Goal: Information Seeking & Learning: Learn about a topic

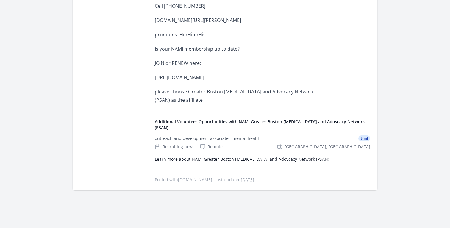
scroll to position [311, 0]
drag, startPoint x: 152, startPoint y: 78, endPoint x: 249, endPoint y: 84, distance: 97.5
copy p "https://www.nami.org/About-NAMI/Join-NAMI"
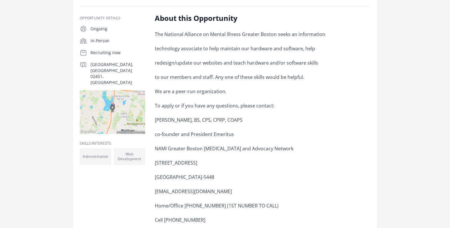
scroll to position [0, 0]
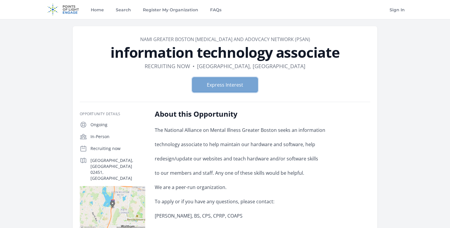
click at [238, 91] on button "Express Interest" at bounding box center [224, 84] width 65 height 15
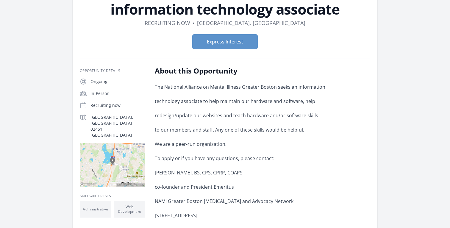
scroll to position [49, 0]
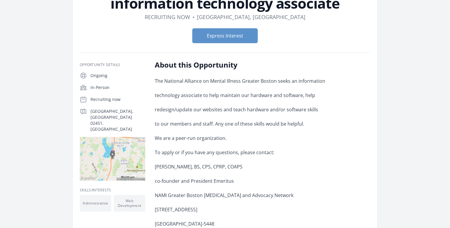
click at [164, 102] on div "The National Alliance on Mental Illness Greater Boston seeks an information tec…" at bounding box center [242, 221] width 174 height 288
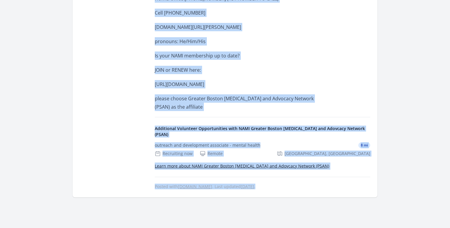
drag, startPoint x: 155, startPoint y: 64, endPoint x: 244, endPoint y: 224, distance: 183.2
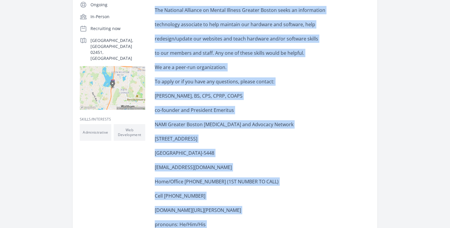
scroll to position [9, 0]
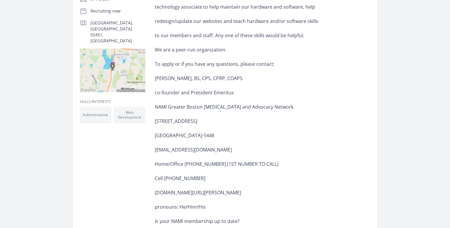
scroll to position [410, 0]
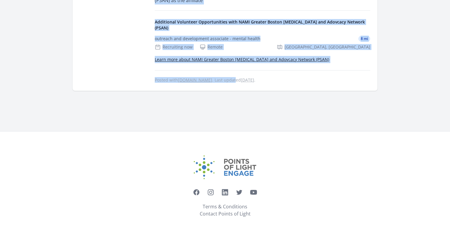
drag, startPoint x: 107, startPoint y: 55, endPoint x: 222, endPoint y: 75, distance: 116.9
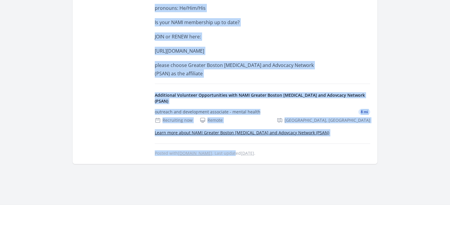
scroll to position [333, 0]
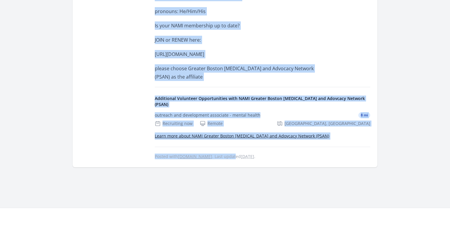
copy article "information technology associate Duration Recruiting now • Location Waltham, MA…"
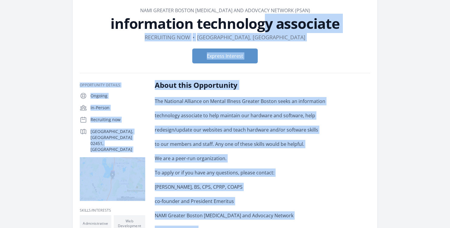
scroll to position [0, 0]
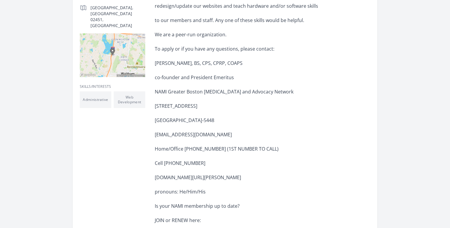
scroll to position [156, 0]
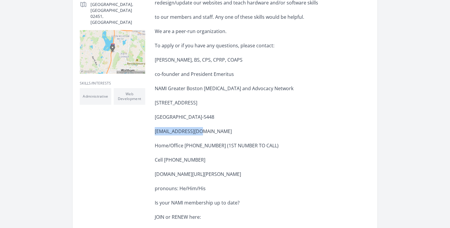
drag, startPoint x: 154, startPoint y: 131, endPoint x: 205, endPoint y: 131, distance: 51.5
click at [205, 131] on div "Opportunity Details Ongoing In-Person Recruiting now Waltham, MA 02451, US" at bounding box center [225, 145] width 291 height 384
copy p "hdt@namiboston.org"
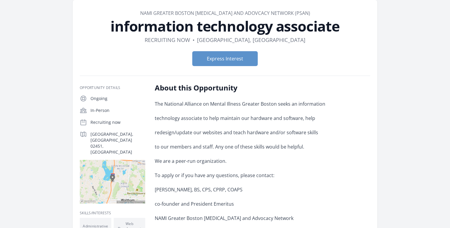
scroll to position [0, 0]
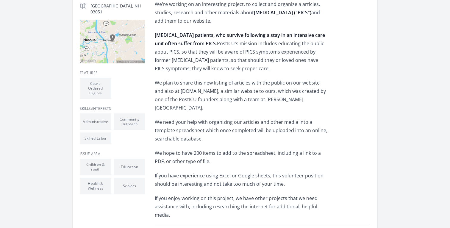
scroll to position [158, 0]
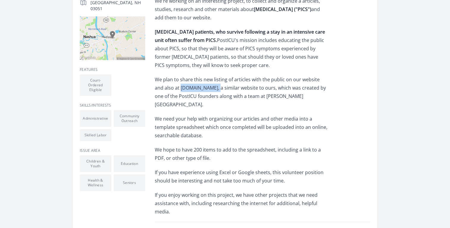
drag, startPoint x: 170, startPoint y: 88, endPoint x: 202, endPoint y: 88, distance: 31.6
click at [202, 88] on p "We plan to share this new listing of articles with the public on our website an…" at bounding box center [242, 91] width 174 height 33
copy p "aftertheicu.org"
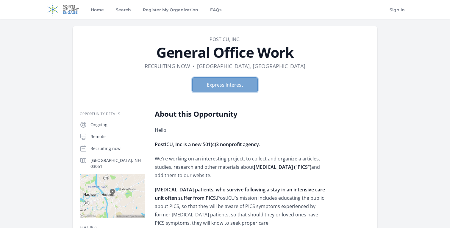
click at [233, 81] on button "Express Interest" at bounding box center [224, 84] width 65 height 15
click at [119, 9] on link "Search" at bounding box center [124, 9] width 18 height 19
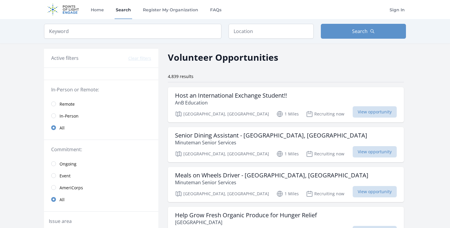
click at [73, 116] on span "In-Person" at bounding box center [69, 116] width 19 height 6
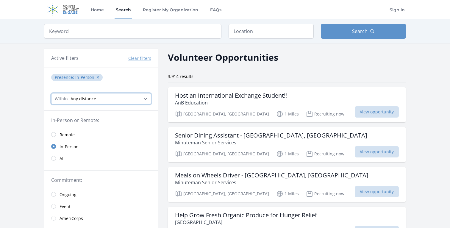
click at [146, 99] on select "Any distance , 5 Miles , 20 Miles , 50 Miles , 100 Miles" at bounding box center [101, 98] width 100 height 11
select select "32186"
click at [51, 93] on select "Any distance , 5 Miles , 20 Miles , 50 Miles , 100 Miles" at bounding box center [101, 98] width 100 height 11
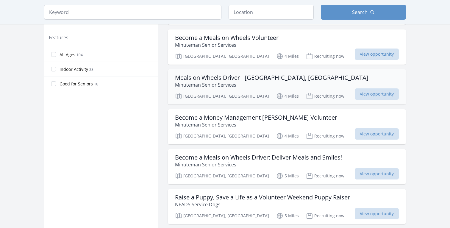
scroll to position [339, 0]
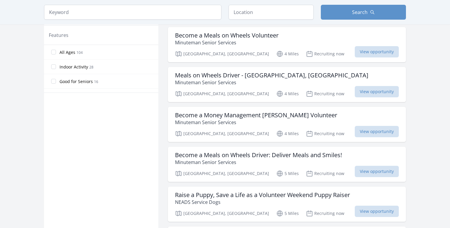
drag, startPoint x: 193, startPoint y: 115, endPoint x: 239, endPoint y: 1, distance: 122.9
click at [0, 0] on main "Keyword Location Search Active filters Clear filters :" at bounding box center [225, 131] width 450 height 902
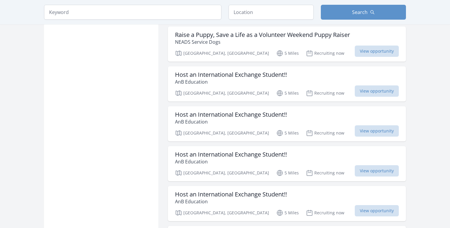
scroll to position [503, 0]
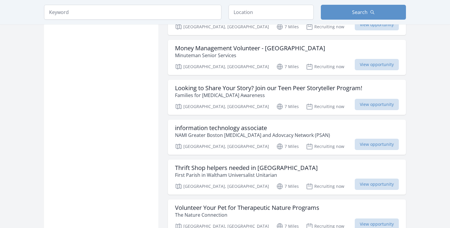
scroll to position [1419, 0]
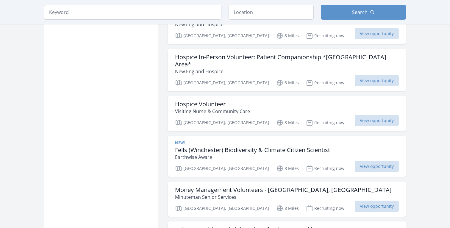
scroll to position [2173, 0]
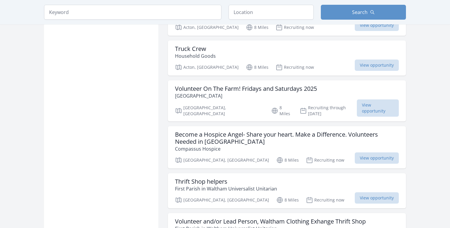
scroll to position [3208, 0]
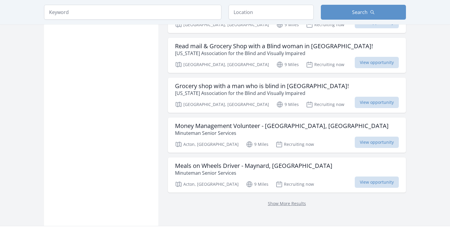
scroll to position [4006, 0]
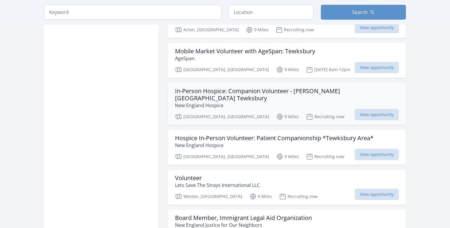
scroll to position [4134, 0]
click at [189, 174] on h3 "Volunteer" at bounding box center [217, 177] width 85 height 7
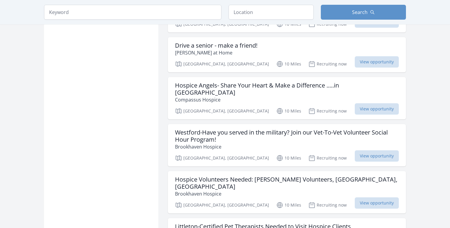
scroll to position [4740, 0]
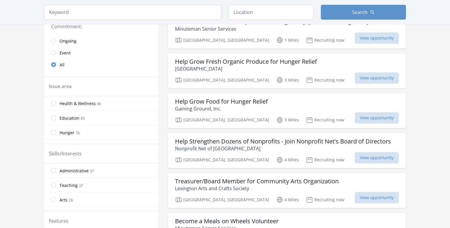
scroll to position [156, 0]
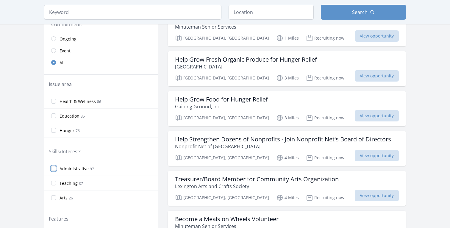
click at [53, 168] on input "Administrative 97" at bounding box center [53, 168] width 5 height 5
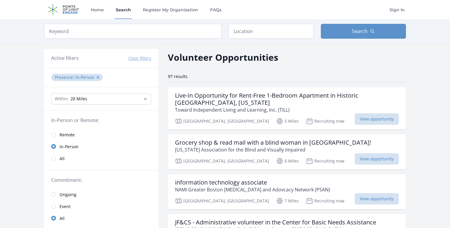
click at [65, 135] on span "Remote" at bounding box center [67, 135] width 15 height 6
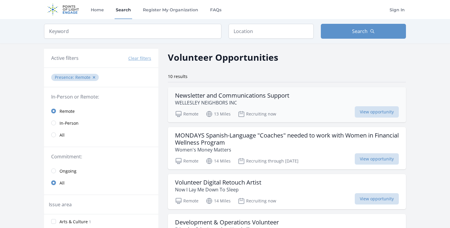
click at [209, 96] on h3 "Newsletter and Communications Support" at bounding box center [232, 95] width 114 height 7
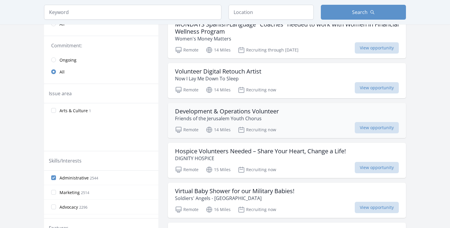
scroll to position [113, 0]
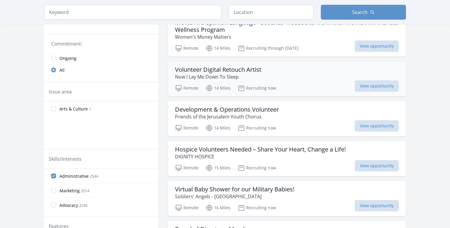
click at [218, 71] on h3 "Volunteer Digital Retouch Artist" at bounding box center [218, 69] width 86 height 7
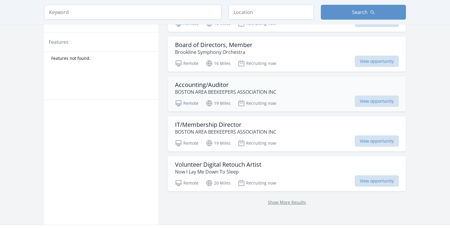
scroll to position [299, 0]
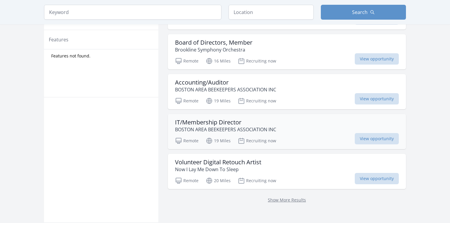
click at [218, 124] on h3 "IT/Membership Director" at bounding box center [225, 122] width 101 height 7
click at [287, 202] on link "Show More Results" at bounding box center [287, 200] width 38 height 6
click at [288, 198] on link "Show More Results" at bounding box center [287, 200] width 38 height 6
click at [284, 201] on link "Show More Results" at bounding box center [287, 200] width 38 height 6
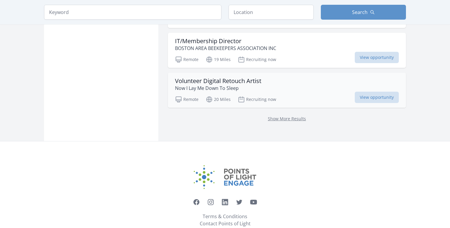
scroll to position [397, 0]
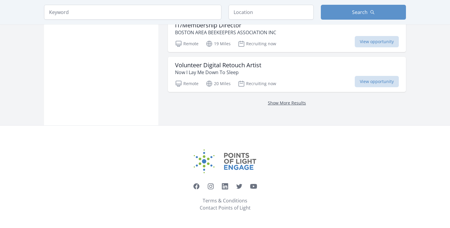
click at [277, 102] on link "Show More Results" at bounding box center [287, 103] width 38 height 6
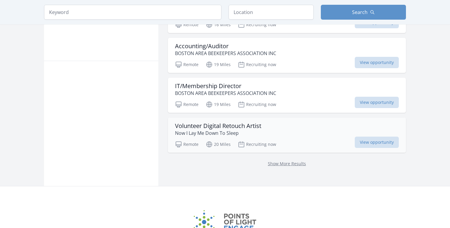
scroll to position [349, 0]
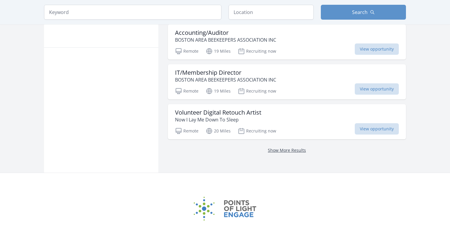
click at [278, 149] on link "Show More Results" at bounding box center [287, 150] width 38 height 6
click at [286, 149] on link "Show More Results" at bounding box center [287, 150] width 38 height 6
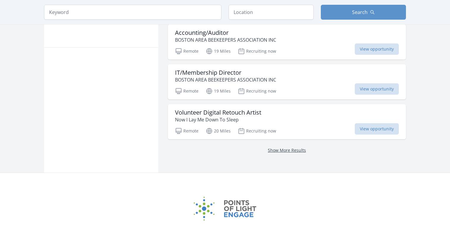
click at [286, 149] on link "Show More Results" at bounding box center [287, 150] width 38 height 6
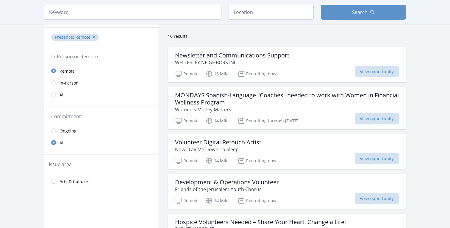
scroll to position [42, 0]
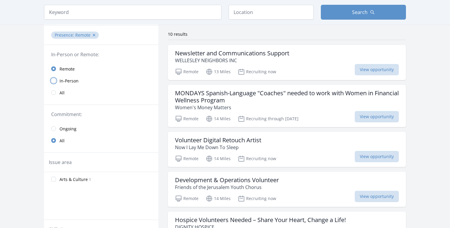
click at [54, 82] on input "radio" at bounding box center [53, 80] width 5 height 5
click at [53, 80] on input "radio" at bounding box center [53, 80] width 5 height 5
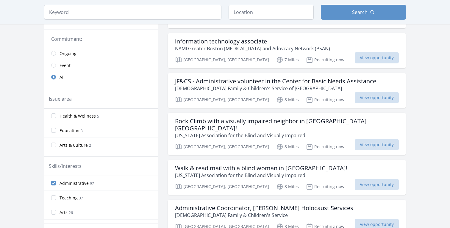
scroll to position [143, 0]
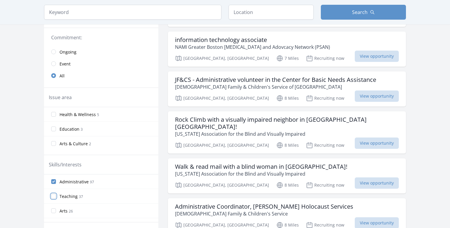
click at [54, 196] on input "Teaching 37" at bounding box center [53, 196] width 5 height 5
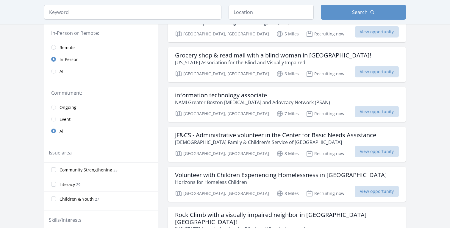
scroll to position [76, 0]
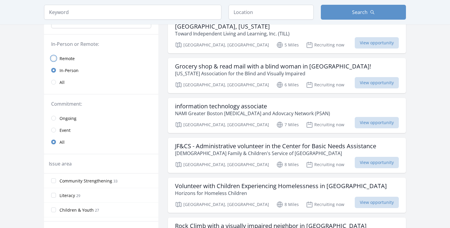
click at [55, 57] on input "radio" at bounding box center [53, 58] width 5 height 5
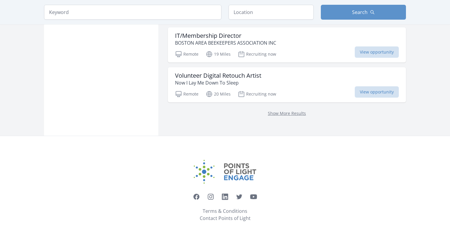
scroll to position [467, 0]
click at [292, 112] on link "Show More Results" at bounding box center [287, 113] width 38 height 6
click at [290, 114] on link "Show More Results" at bounding box center [287, 113] width 38 height 6
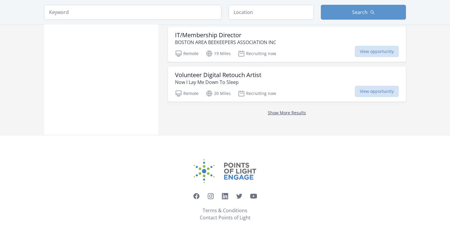
click at [290, 114] on link "Show More Results" at bounding box center [287, 113] width 38 height 6
click at [279, 113] on link "Show More Results" at bounding box center [287, 113] width 38 height 6
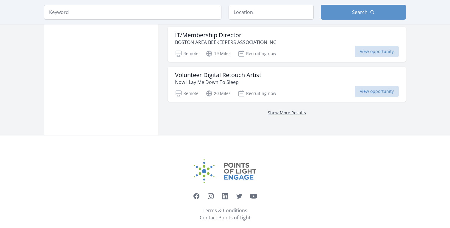
click at [279, 113] on link "Show More Results" at bounding box center [287, 113] width 38 height 6
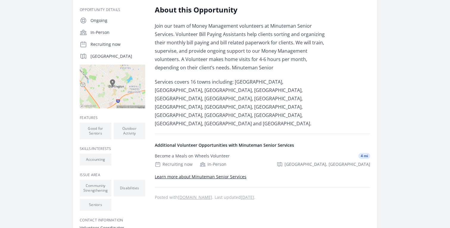
scroll to position [117, 0]
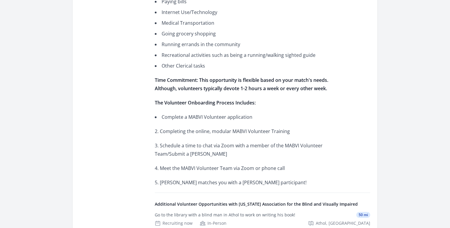
scroll to position [311, 0]
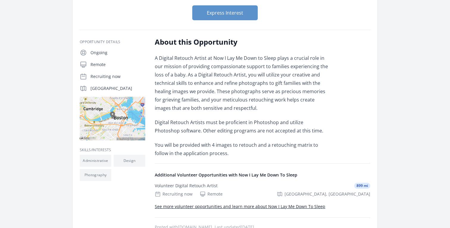
scroll to position [153, 0]
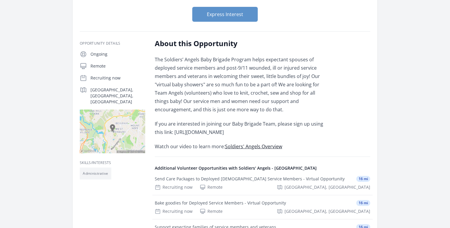
scroll to position [61, 0]
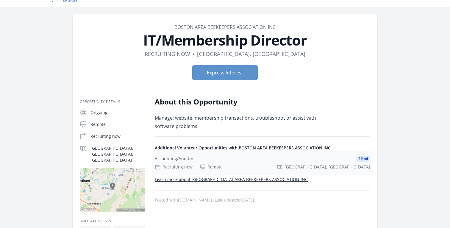
scroll to position [13, 0]
